Goal: Communication & Community: Answer question/provide support

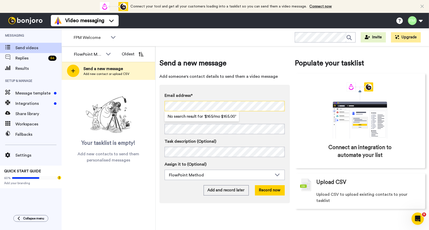
click at [148, 106] on div "FlowPoint Method Oldest Send a new message Add new contact or upload CSV Your t…" at bounding box center [246, 137] width 368 height 183
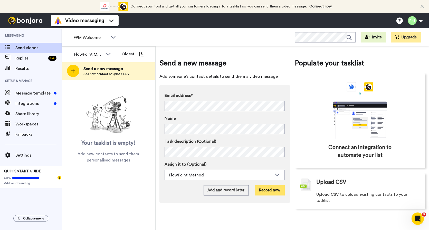
click at [267, 188] on button "Record now" at bounding box center [270, 190] width 30 height 10
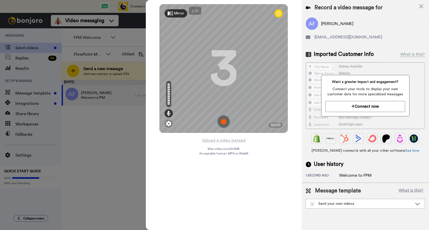
click at [225, 120] on img at bounding box center [224, 121] width 12 height 12
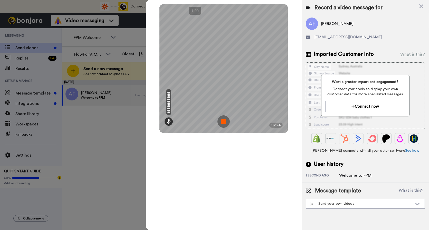
click at [225, 122] on img at bounding box center [224, 121] width 12 height 12
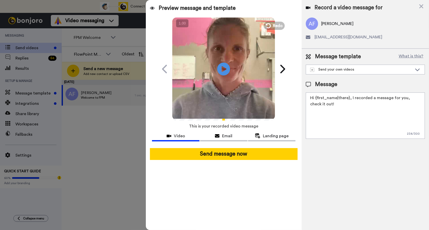
click at [324, 108] on textarea "Hi {first_name|there}, I recorded a message for you, check it out!" at bounding box center [365, 115] width 119 height 46
drag, startPoint x: 324, startPoint y: 105, endPoint x: 299, endPoint y: 95, distance: 26.7
click at [299, 95] on div "Preview message and template Play/Pause Here's a personal video I recorded for …" at bounding box center [287, 115] width 283 height 230
type textarea "J"
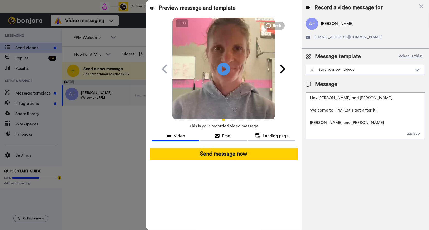
click at [381, 111] on textarea "Hey Ali and Martin, Welcome to FPM! Let's get after it! Jenny and Marcus" at bounding box center [365, 115] width 119 height 46
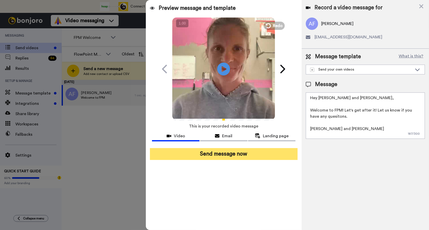
type textarea "Hey Ali and Martin, Welcome to FPM! Let's get after it! Let us know if you have…"
click at [228, 153] on button "Send message now" at bounding box center [224, 154] width 148 height 12
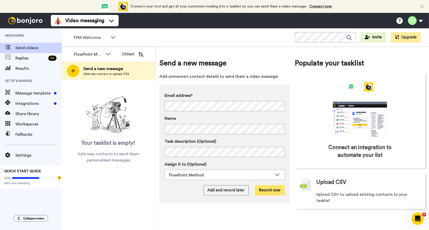
click at [278, 190] on button "Record now" at bounding box center [270, 190] width 30 height 10
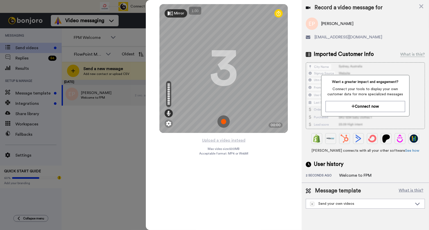
click at [223, 119] on img at bounding box center [224, 121] width 12 height 12
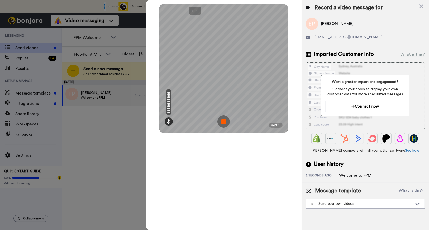
click at [225, 121] on img at bounding box center [224, 121] width 12 height 12
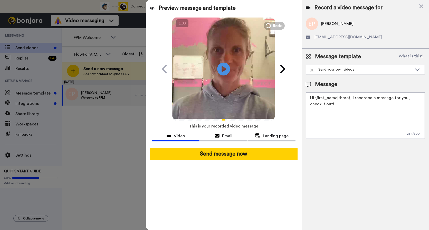
drag, startPoint x: 326, startPoint y: 105, endPoint x: 299, endPoint y: 95, distance: 29.5
click at [299, 95] on div "Preview message and template Play/Pause Here's a personal video I recorded for …" at bounding box center [287, 115] width 283 height 230
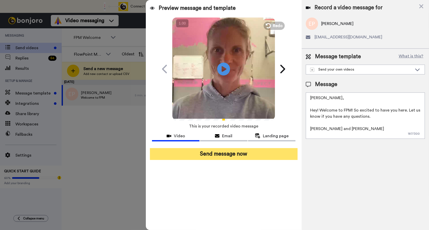
type textarea "Eric, Hey! Welcome to FPM! So excited to have you here. Let us know if you have…"
click at [221, 154] on button "Send message now" at bounding box center [224, 154] width 148 height 12
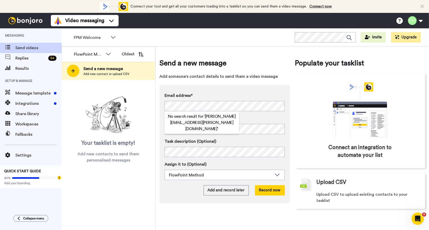
click at [198, 87] on div "Email address* No search result for ‘ [PERSON_NAME][EMAIL_ADDRESS][PERSON_NAME]…" at bounding box center [225, 144] width 131 height 118
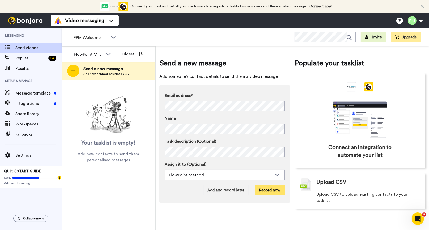
click at [272, 190] on button "Record now" at bounding box center [270, 190] width 30 height 10
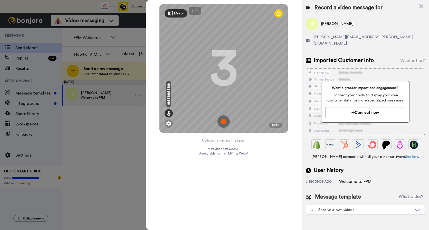
click at [226, 124] on img at bounding box center [224, 121] width 12 height 12
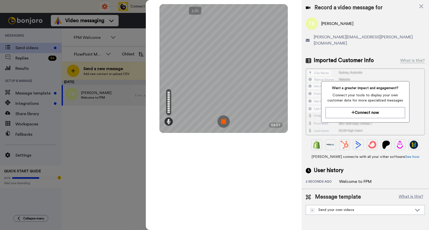
click at [222, 122] on img at bounding box center [224, 121] width 12 height 12
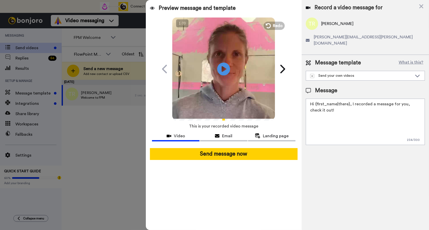
click at [333, 121] on textarea "Hi {first_name|there}, I recorded a message for you, check it out!" at bounding box center [365, 121] width 119 height 46
drag, startPoint x: 328, startPoint y: 107, endPoint x: 294, endPoint y: 97, distance: 35.5
click at [294, 98] on div "Preview message and template Play/Pause Here's a personal video I recorded for …" at bounding box center [287, 115] width 283 height 230
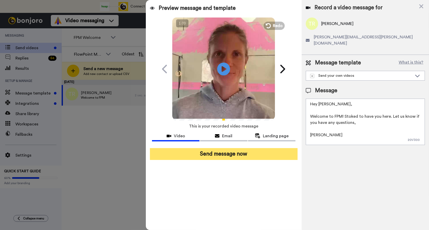
type textarea "Hey [PERSON_NAME], Welcome to FPM! Stoked to have you here. Let us know if you …"
click at [234, 150] on button "Send message now" at bounding box center [224, 154] width 148 height 12
